Goal: Task Accomplishment & Management: Manage account settings

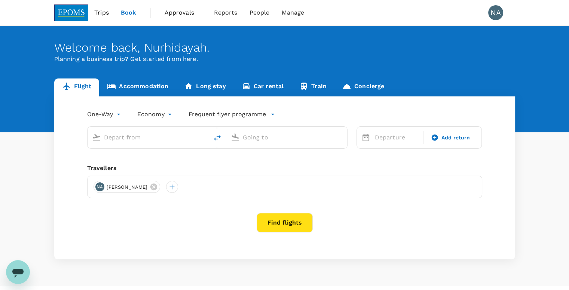
type input "Kota Kinabalu Intl (BKI)"
type input "Sandakan (SDK)"
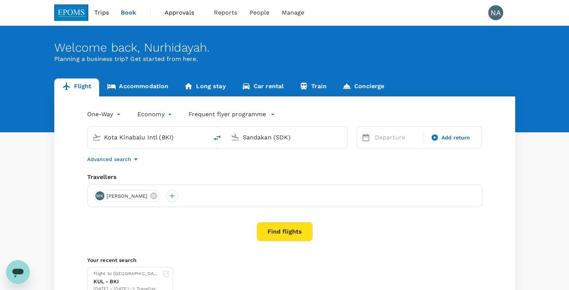
click at [175, 12] on span "Approvals" at bounding box center [183, 12] width 37 height 9
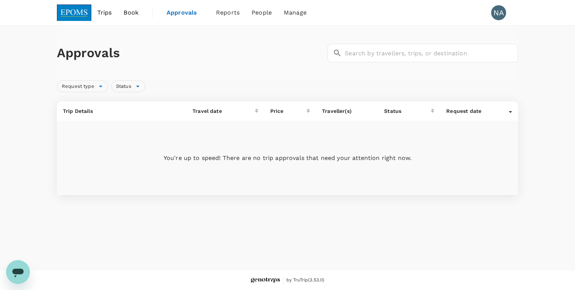
click at [132, 13] on span "Book" at bounding box center [131, 12] width 15 height 9
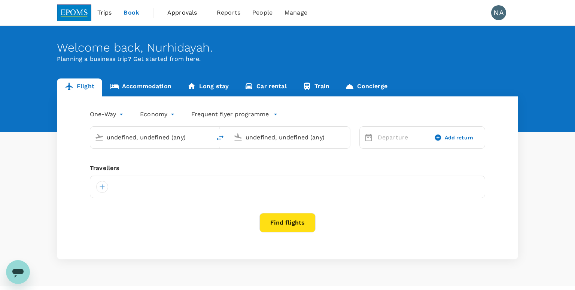
type input "Kota Kinabalu Intl (BKI)"
type input "Sandakan (SDK)"
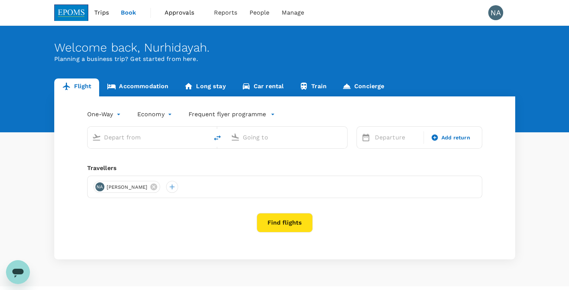
type input "Kota Kinabalu Intl (BKI)"
type input "Sandakan (SDK)"
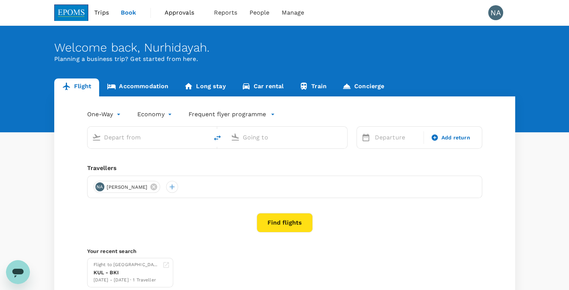
type input "Kota Kinabalu Intl (BKI)"
type input "Sandakan (SDK)"
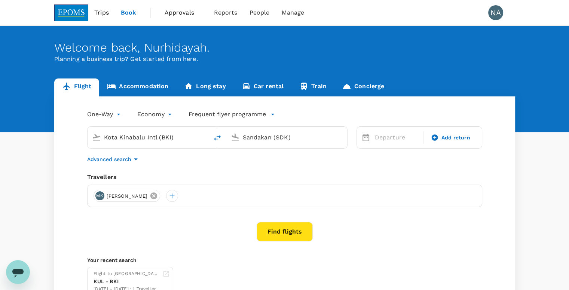
click at [153, 197] on icon at bounding box center [153, 196] width 7 height 7
click at [250, 137] on input "Sandakan (SDK)" at bounding box center [287, 138] width 89 height 12
click at [218, 138] on icon "delete" at bounding box center [217, 138] width 9 height 9
type input "Sandakan (SDK)"
type input "Kota Kinabalu Intl (BKI)"
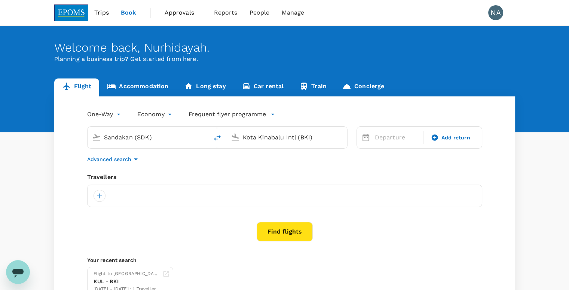
click at [163, 136] on input "Sandakan (SDK)" at bounding box center [148, 138] width 89 height 12
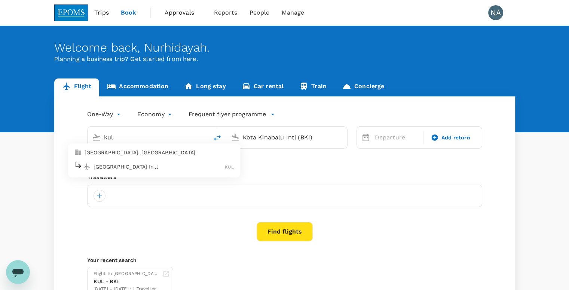
click at [214, 167] on p "[GEOGRAPHIC_DATA] Intl" at bounding box center [160, 166] width 132 height 7
type input "Kuala Lumpur Intl ([GEOGRAPHIC_DATA])"
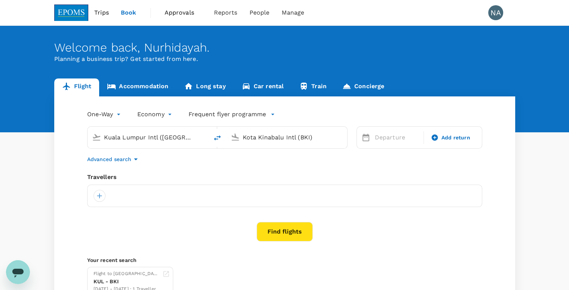
click at [119, 117] on body "Trips Book Approvals 0 Reports People Manage NA Welcome back , [GEOGRAPHIC_DATA…" at bounding box center [284, 177] width 569 height 355
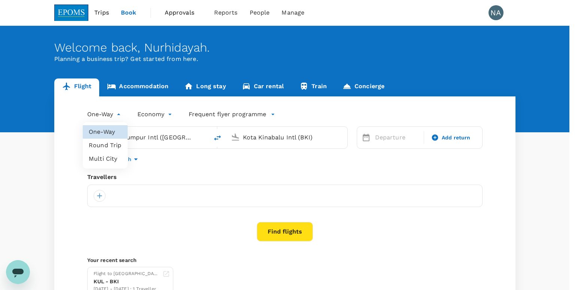
click at [111, 144] on li "Round Trip" at bounding box center [105, 145] width 45 height 13
type input "roundtrip"
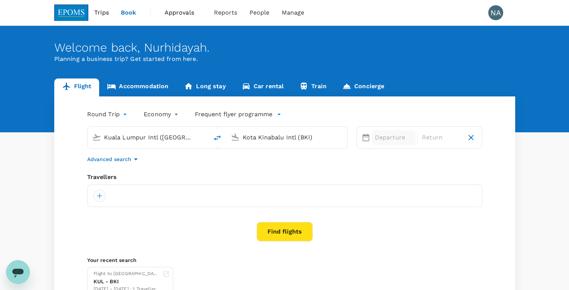
click at [379, 138] on p "Departure" at bounding box center [394, 137] width 38 height 9
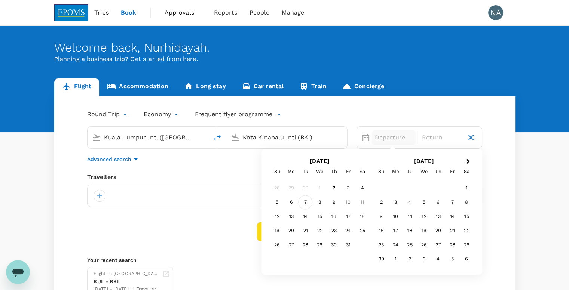
click at [304, 199] on div "7" at bounding box center [306, 203] width 14 height 14
click at [331, 204] on div "9" at bounding box center [334, 203] width 14 height 14
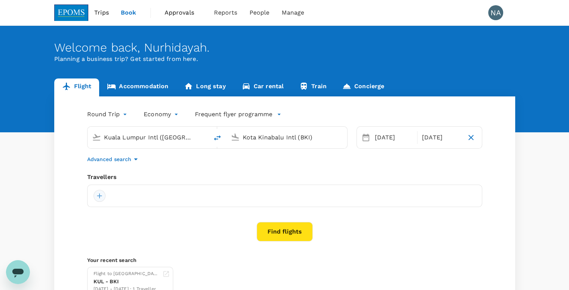
click at [100, 199] on div at bounding box center [100, 196] width 12 height 12
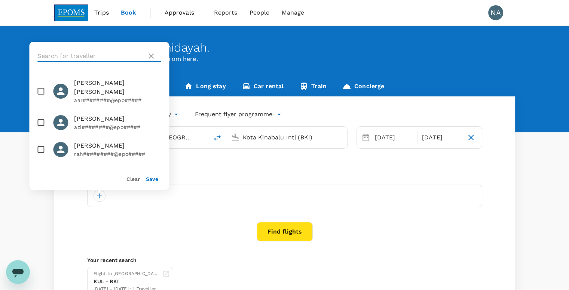
click at [96, 56] on input "text" at bounding box center [90, 56] width 106 height 12
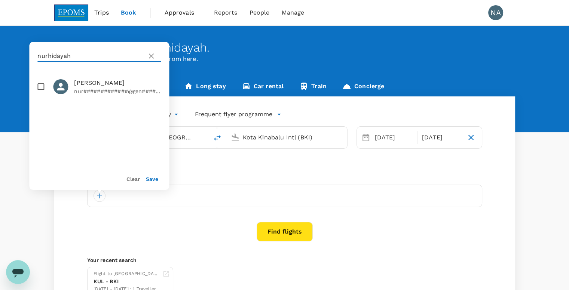
type input "nurhidayah"
click at [39, 86] on input "checkbox" at bounding box center [41, 87] width 16 height 16
checkbox input "true"
click at [151, 179] on button "Save" at bounding box center [152, 179] width 12 height 6
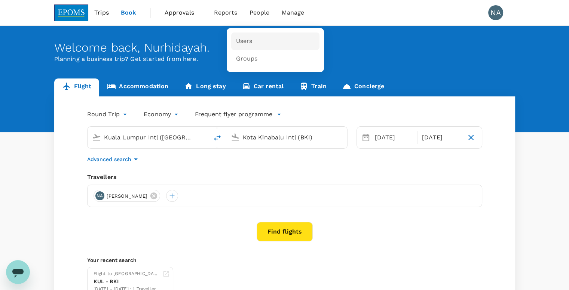
click at [255, 36] on link "Users" at bounding box center [275, 42] width 88 height 18
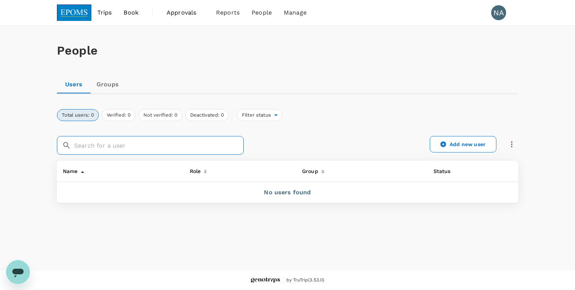
click at [141, 146] on input "text" at bounding box center [159, 145] width 170 height 19
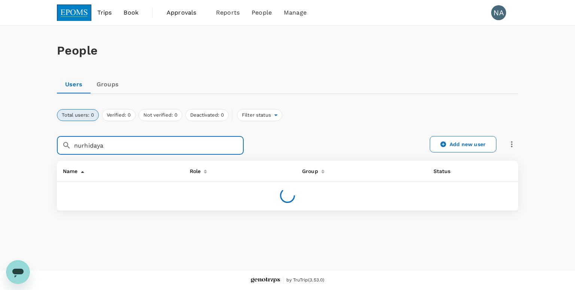
type input "nurhidayah"
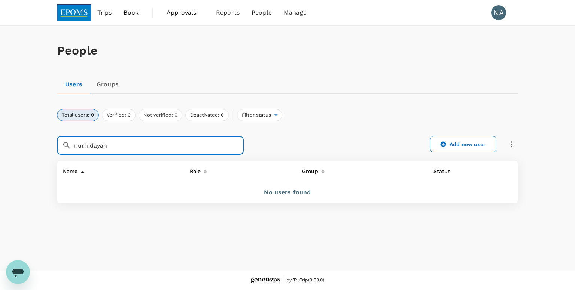
drag, startPoint x: 117, startPoint y: 146, endPoint x: 47, endPoint y: 143, distance: 70.1
click at [47, 143] on div "People Users Groups Total users: 0 Verified: 0 Not verified: 0 Deactivated: 0 F…" at bounding box center [287, 148] width 575 height 245
click at [289, 17] on span "Manage" at bounding box center [295, 12] width 23 height 9
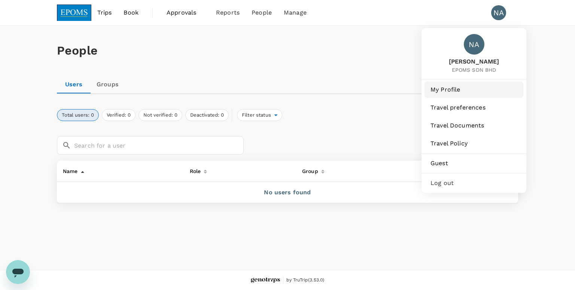
click at [457, 96] on link "My Profile" at bounding box center [473, 90] width 99 height 16
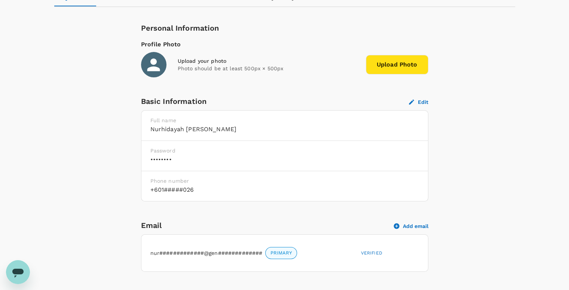
scroll to position [112, 0]
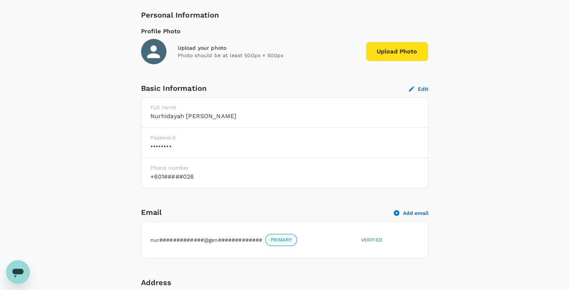
click at [421, 88] on button "Edit" at bounding box center [418, 89] width 19 height 7
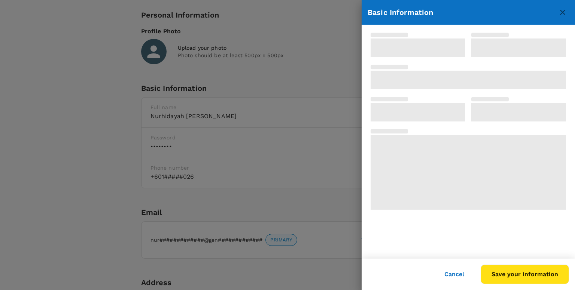
type input "Nurhidayah"
type input "[PERSON_NAME]"
type input "60"
type input "134720026"
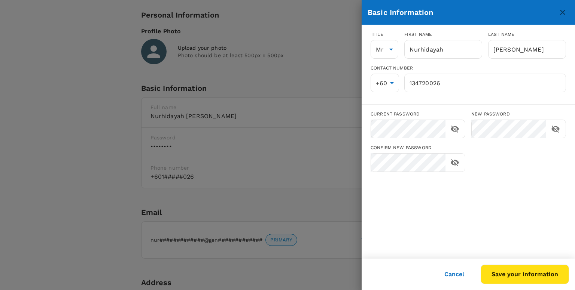
click at [564, 13] on icon "close" at bounding box center [562, 12] width 9 height 9
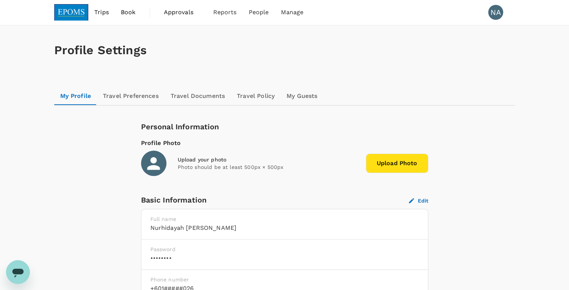
scroll to position [0, 0]
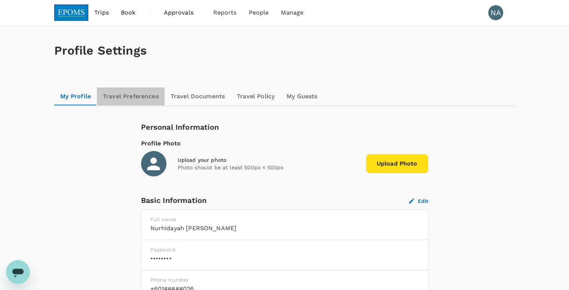
click at [139, 100] on link "Travel Preferences" at bounding box center [131, 97] width 68 height 18
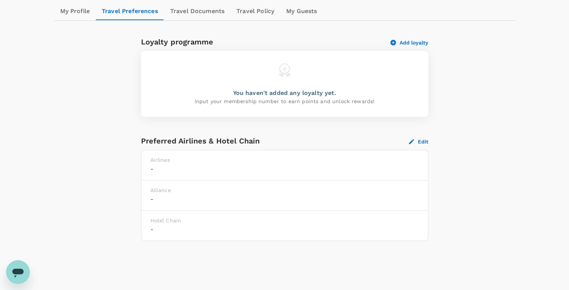
scroll to position [48, 0]
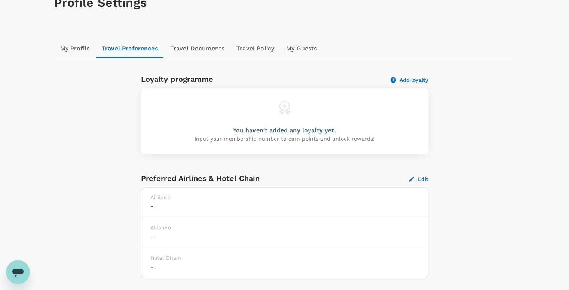
click at [185, 47] on link "Travel Documents" at bounding box center [197, 49] width 66 height 18
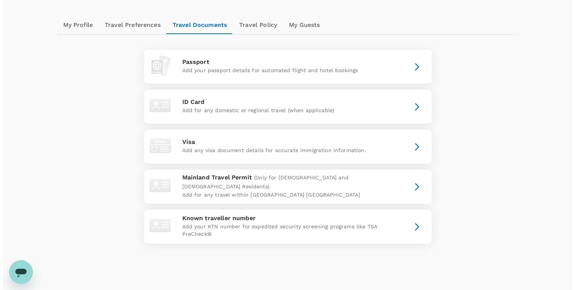
scroll to position [75, 0]
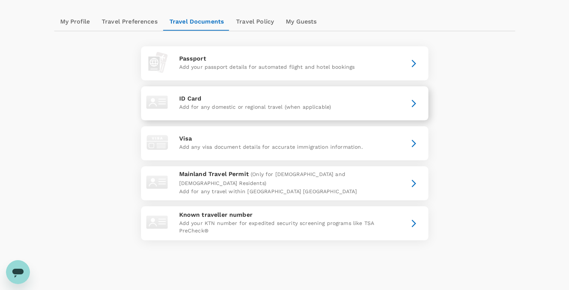
click at [407, 107] on button "button" at bounding box center [414, 103] width 24 height 9
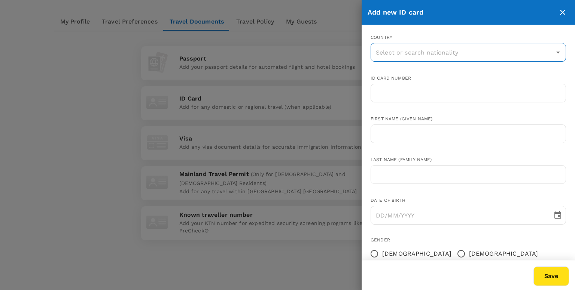
click at [433, 57] on input "text" at bounding box center [462, 52] width 177 height 14
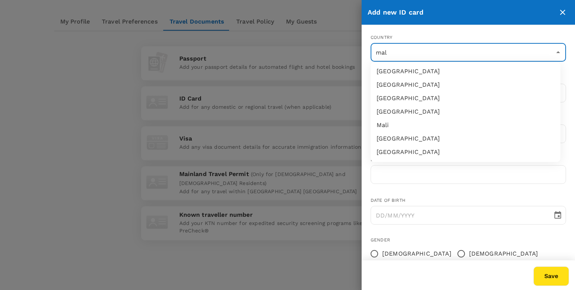
type input "mala"
click at [400, 97] on li "[GEOGRAPHIC_DATA]" at bounding box center [466, 98] width 190 height 13
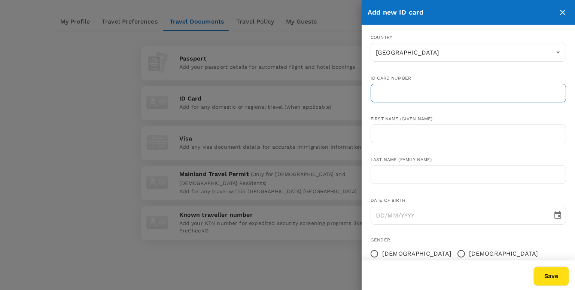
click at [412, 86] on input "text" at bounding box center [468, 93] width 195 height 19
type input "920415146362"
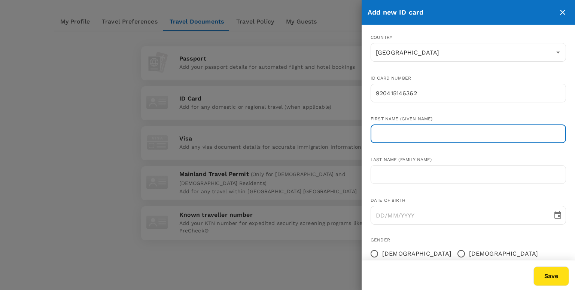
click at [415, 139] on input "text" at bounding box center [468, 134] width 195 height 19
type input "NURHIDAYAH"
click at [409, 179] on input "text" at bounding box center [468, 174] width 195 height 19
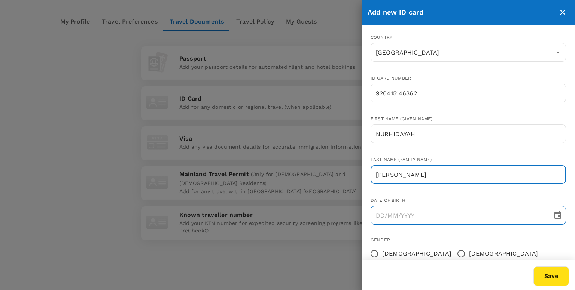
type input "[PERSON_NAME]"
click at [383, 216] on input "DD/MM/YYYY" at bounding box center [459, 215] width 177 height 19
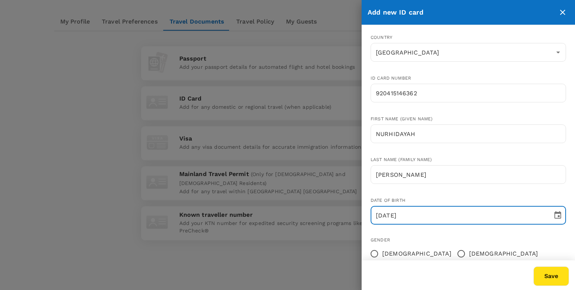
type input "[DATE]"
click at [372, 253] on input "[DEMOGRAPHIC_DATA]" at bounding box center [374, 254] width 16 height 16
radio input "true"
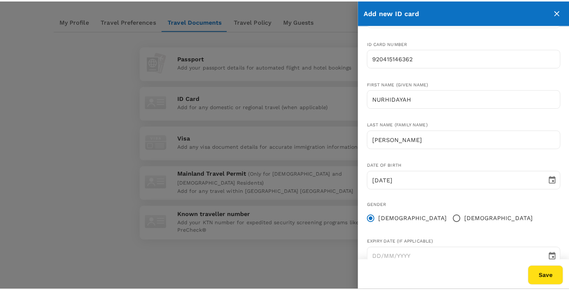
scroll to position [55, 0]
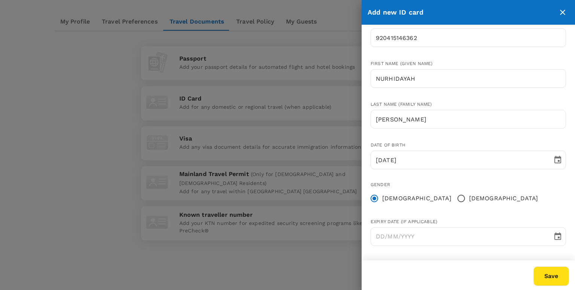
click at [550, 276] on button "Save" at bounding box center [551, 276] width 36 height 19
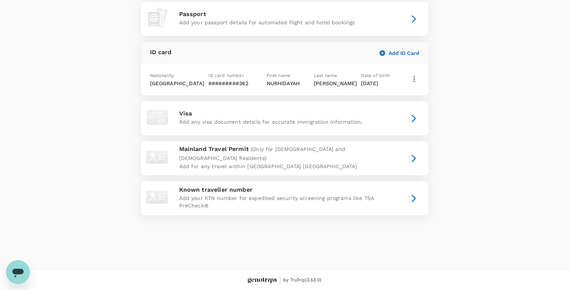
scroll to position [0, 0]
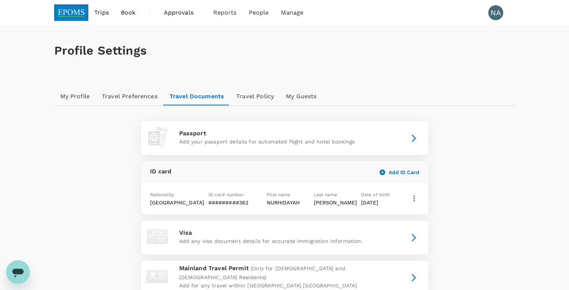
click at [258, 98] on link "Travel Policy" at bounding box center [255, 97] width 50 height 18
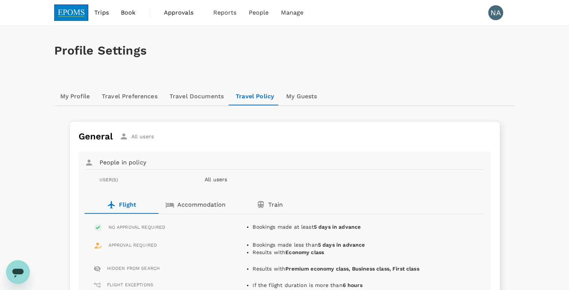
click at [297, 100] on link "My Guests" at bounding box center [301, 97] width 43 height 18
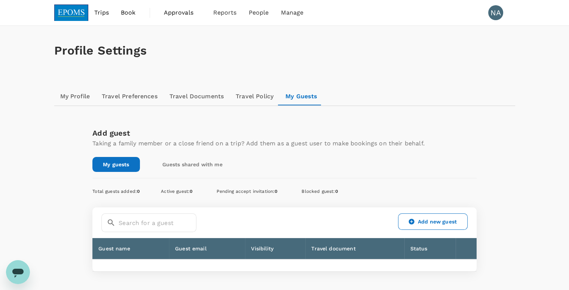
click at [76, 96] on link "My Profile" at bounding box center [75, 97] width 42 height 18
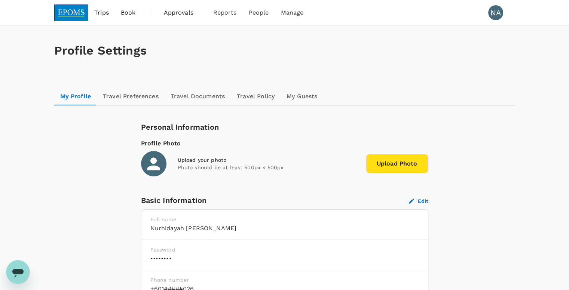
click at [131, 12] on span "Book" at bounding box center [128, 12] width 15 height 9
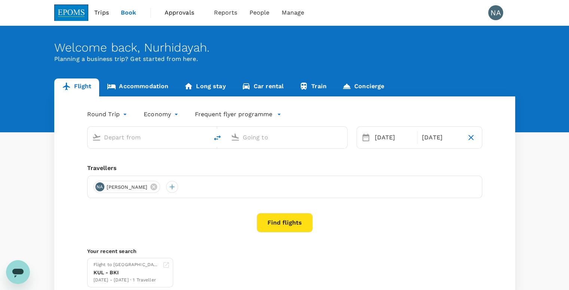
type input "oneway"
type input "Kota Kinabalu Intl (BKI)"
type input "Sandakan (SDK)"
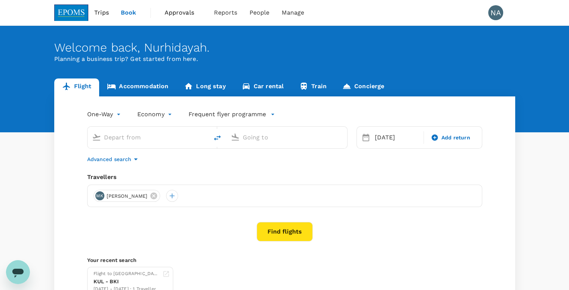
type input "Kota Kinabalu Intl (BKI)"
type input "Sandakan (SDK)"
click at [216, 139] on icon "delete" at bounding box center [217, 138] width 7 height 5
type input "Sandakan (SDK)"
type input "Kota Kinabalu Intl (BKI)"
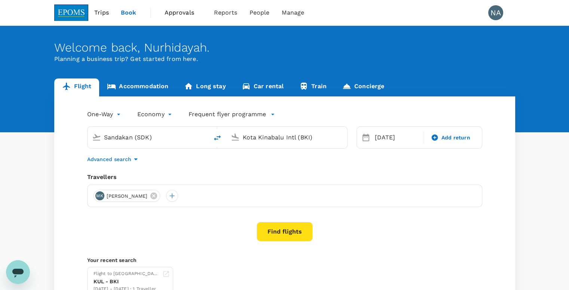
click at [141, 138] on input "Sandakan (SDK)" at bounding box center [148, 138] width 89 height 12
